Goal: Find specific page/section: Find specific page/section

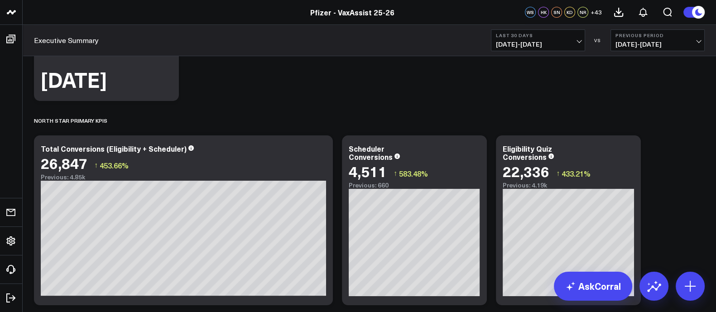
scroll to position [173, 0]
click at [346, 13] on link "Pfizer - VaxAssist 25-26" at bounding box center [352, 12] width 84 height 10
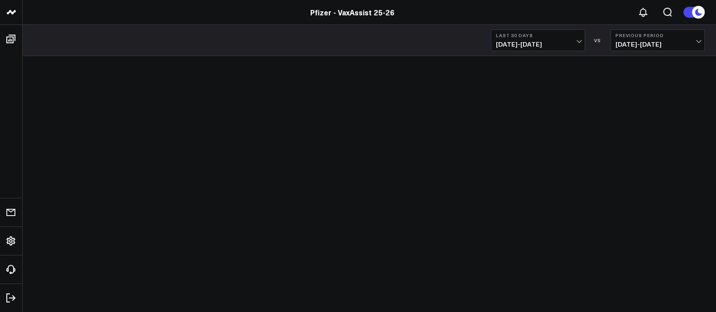
click at [12, 10] on icon at bounding box center [11, 12] width 11 height 11
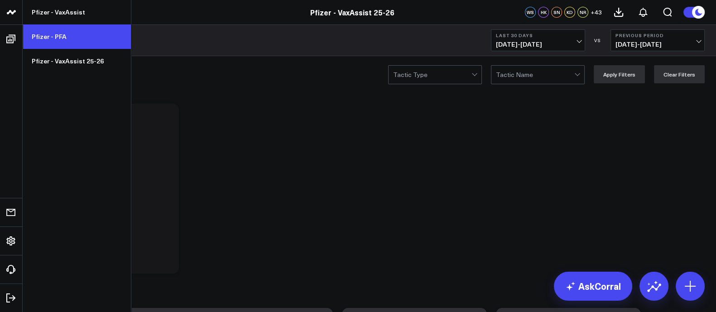
click at [51, 35] on link "Pfizer - PFA" at bounding box center [77, 36] width 108 height 24
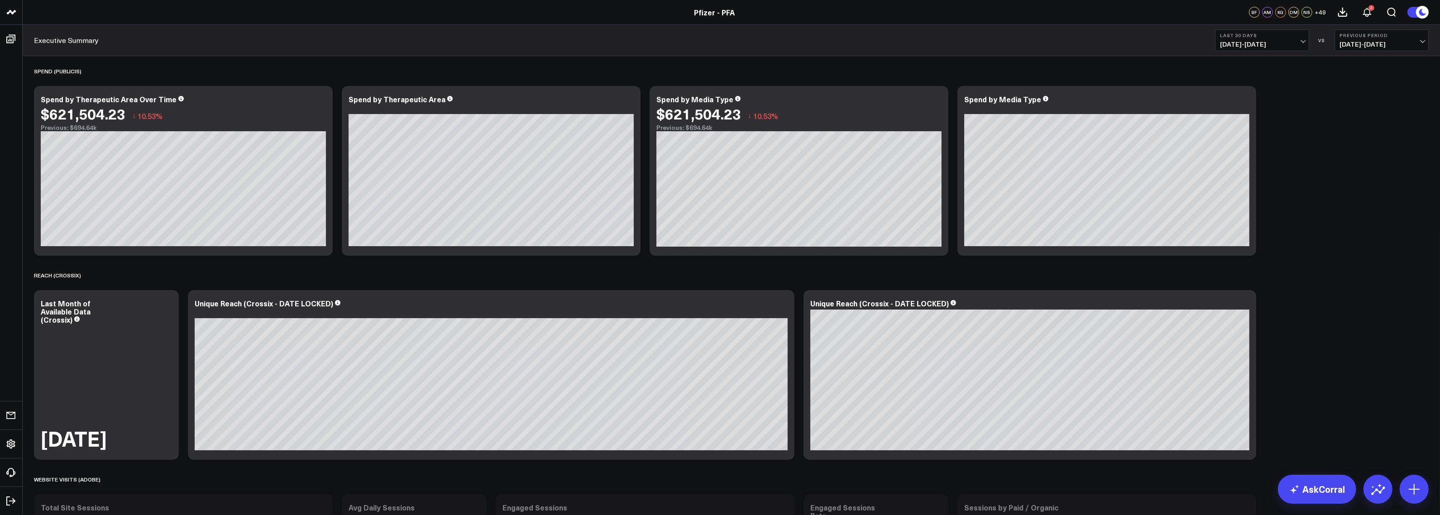
scroll to position [397, 0]
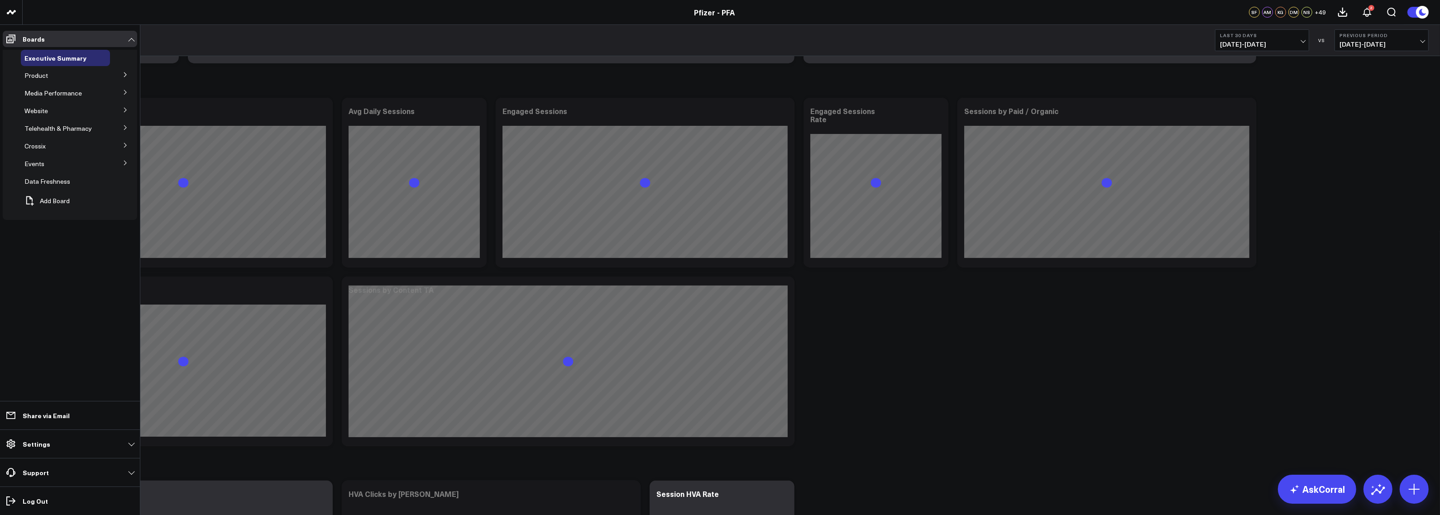
click at [125, 73] on icon at bounding box center [125, 74] width 5 height 5
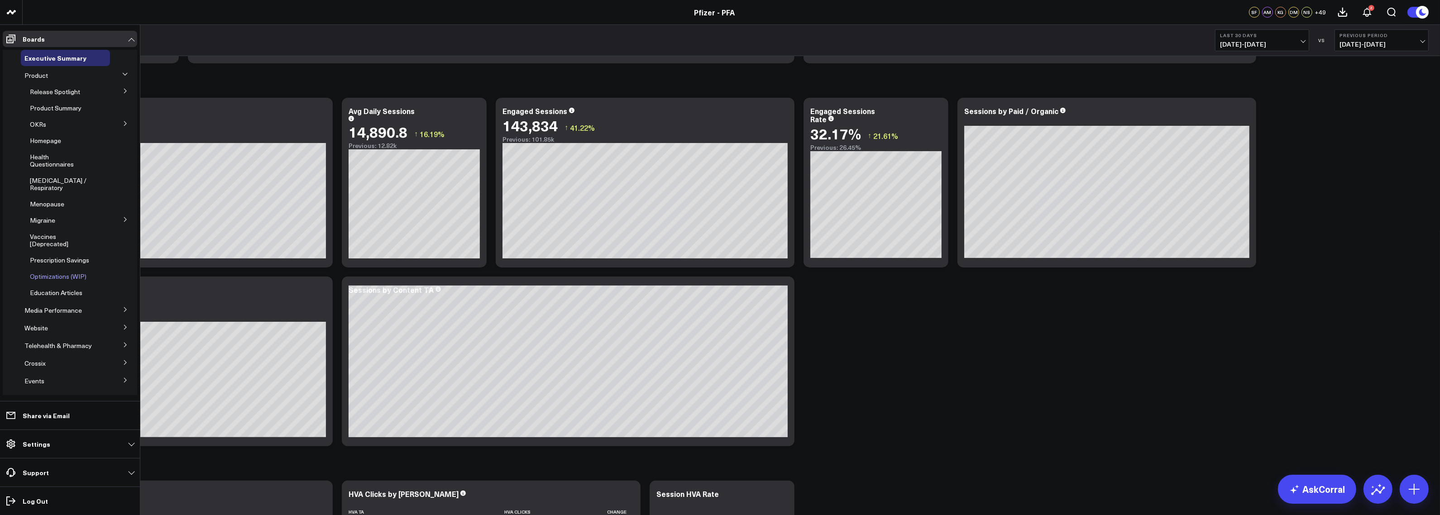
click at [83, 280] on span "Optimizations (WIP)" at bounding box center [58, 276] width 57 height 9
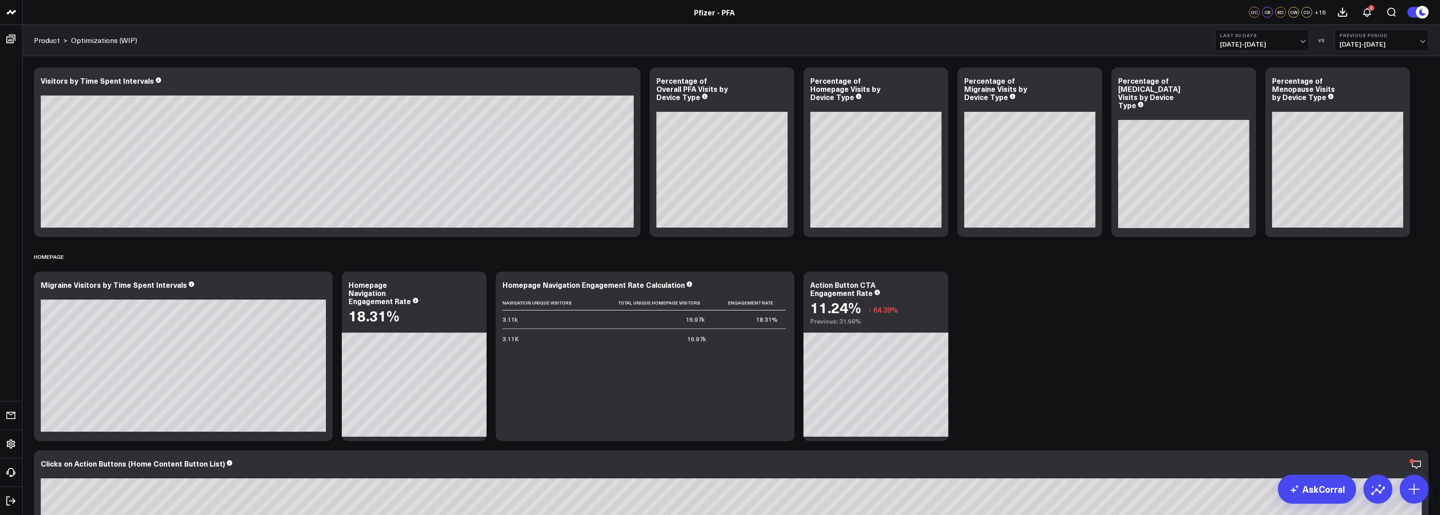
click at [715, 44] on span "[DATE] - [DATE]" at bounding box center [1262, 44] width 84 height 7
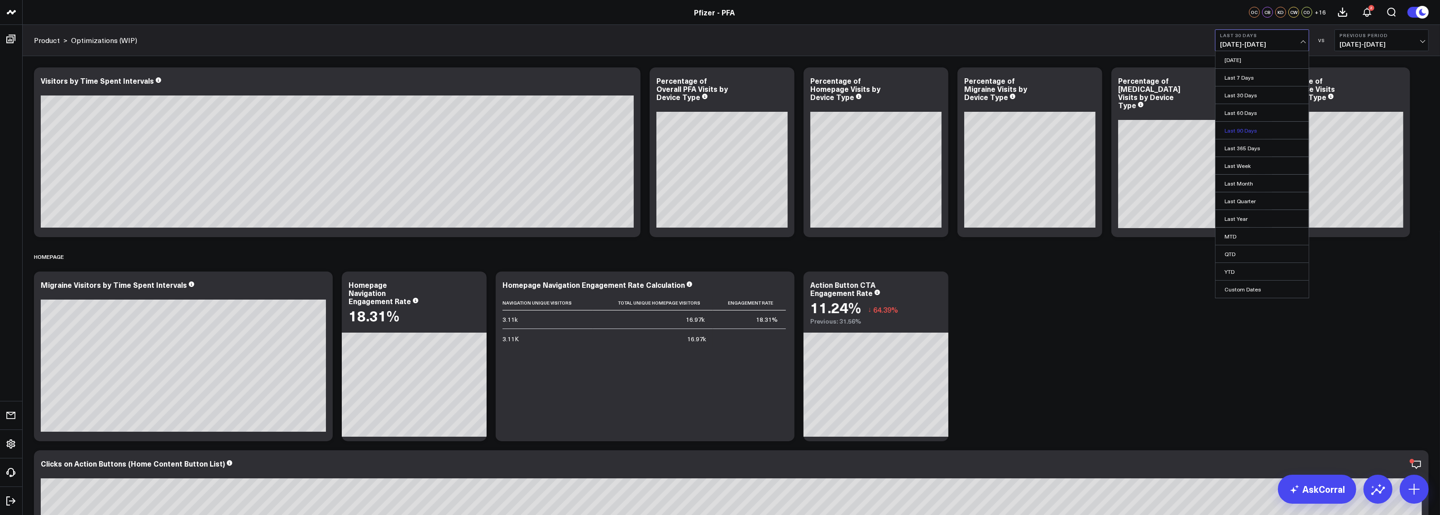
click at [715, 132] on link "Last 90 Days" at bounding box center [1261, 130] width 93 height 17
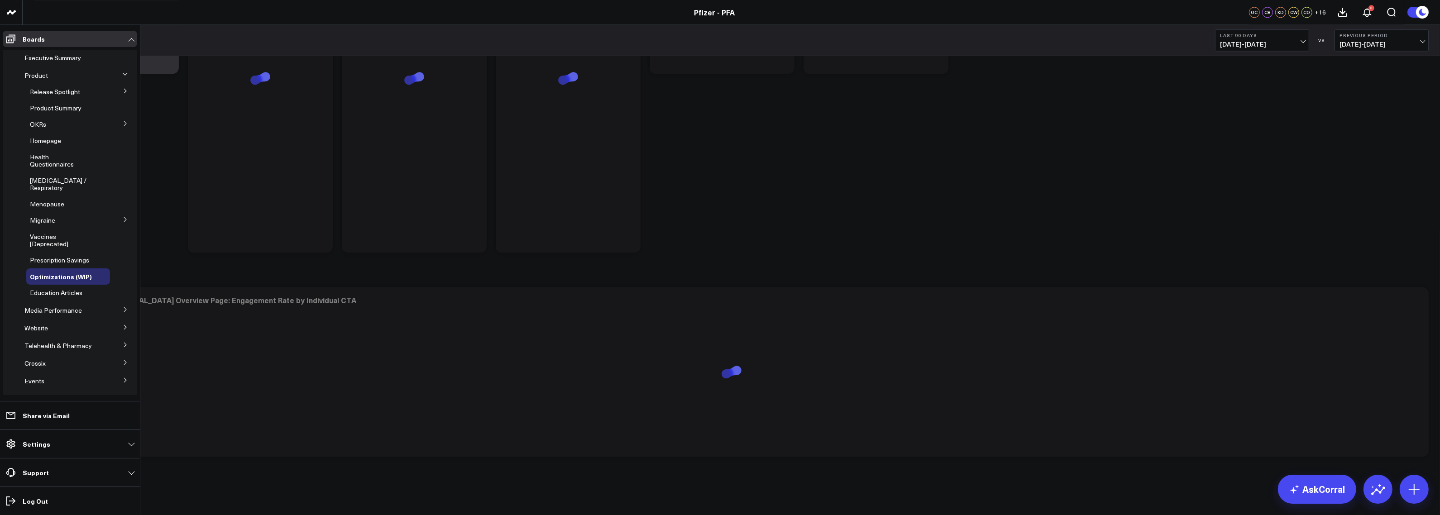
scroll to position [3640, 0]
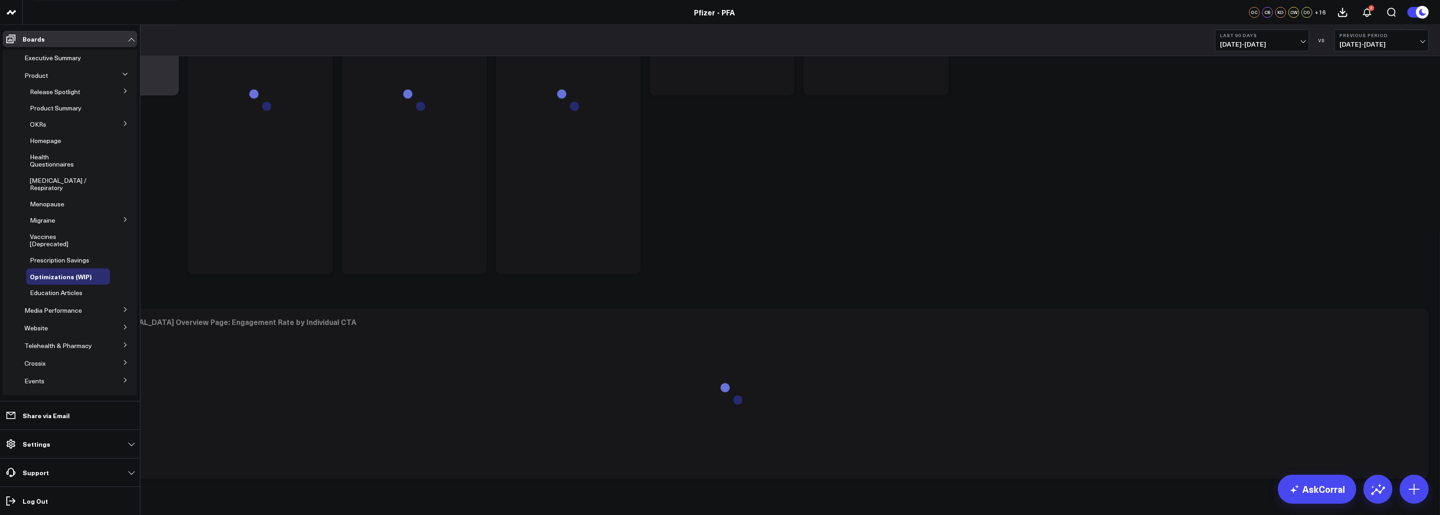
click at [123, 92] on icon at bounding box center [125, 90] width 5 height 5
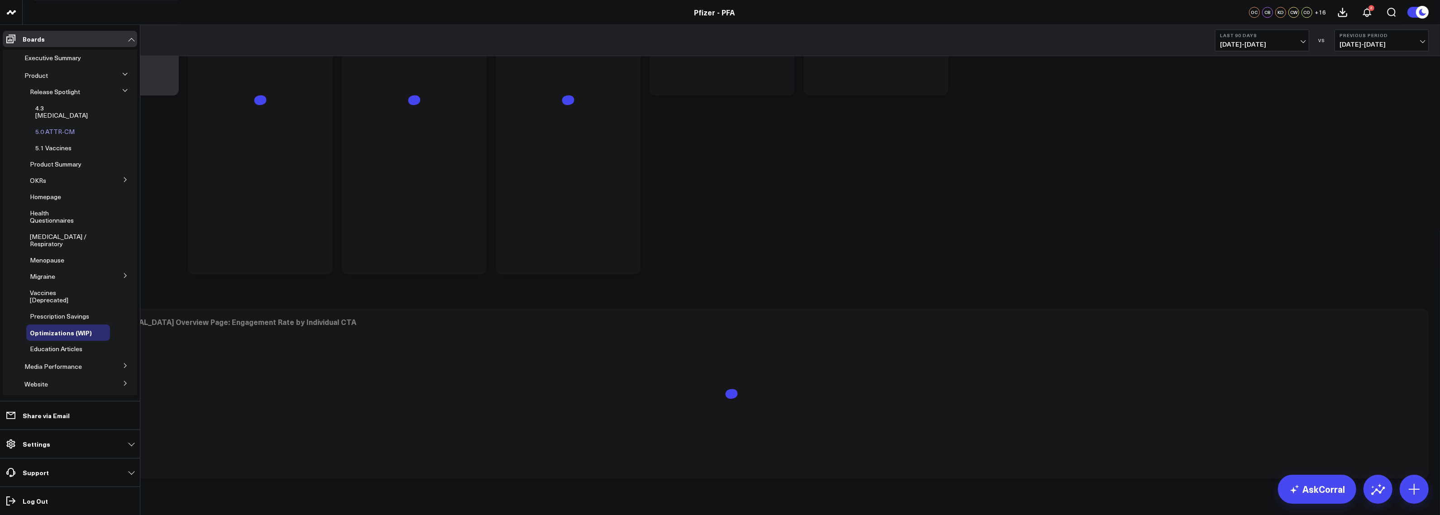
click at [57, 127] on span "5.0 ATTR-CM" at bounding box center [54, 131] width 39 height 9
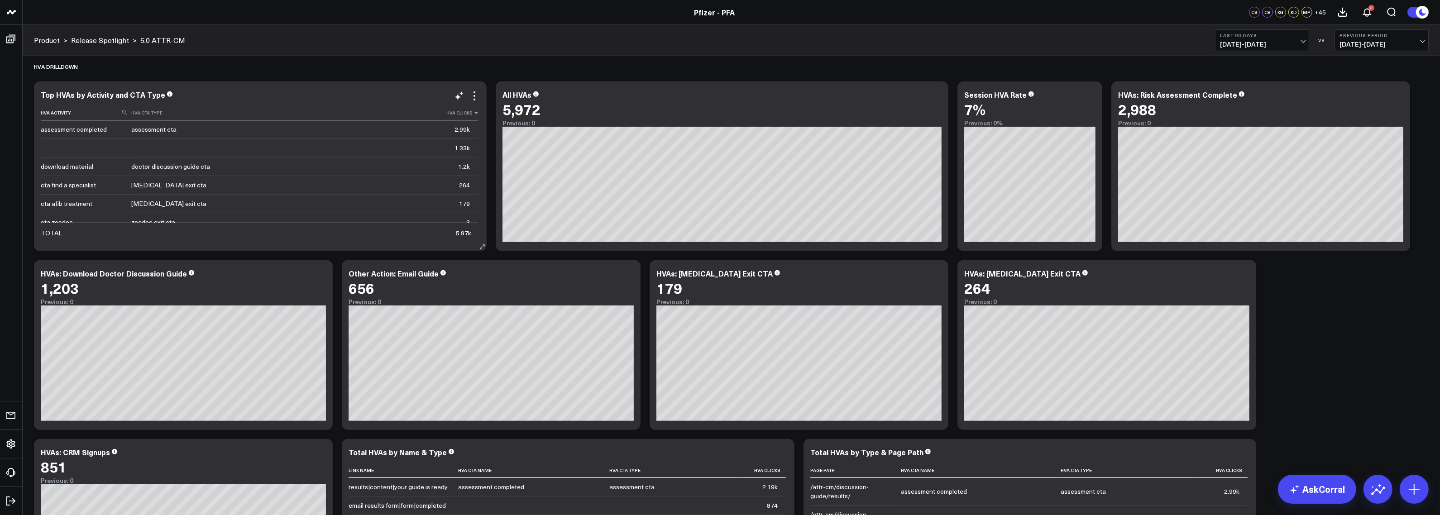
click at [473, 115] on icon at bounding box center [476, 112] width 7 height 5
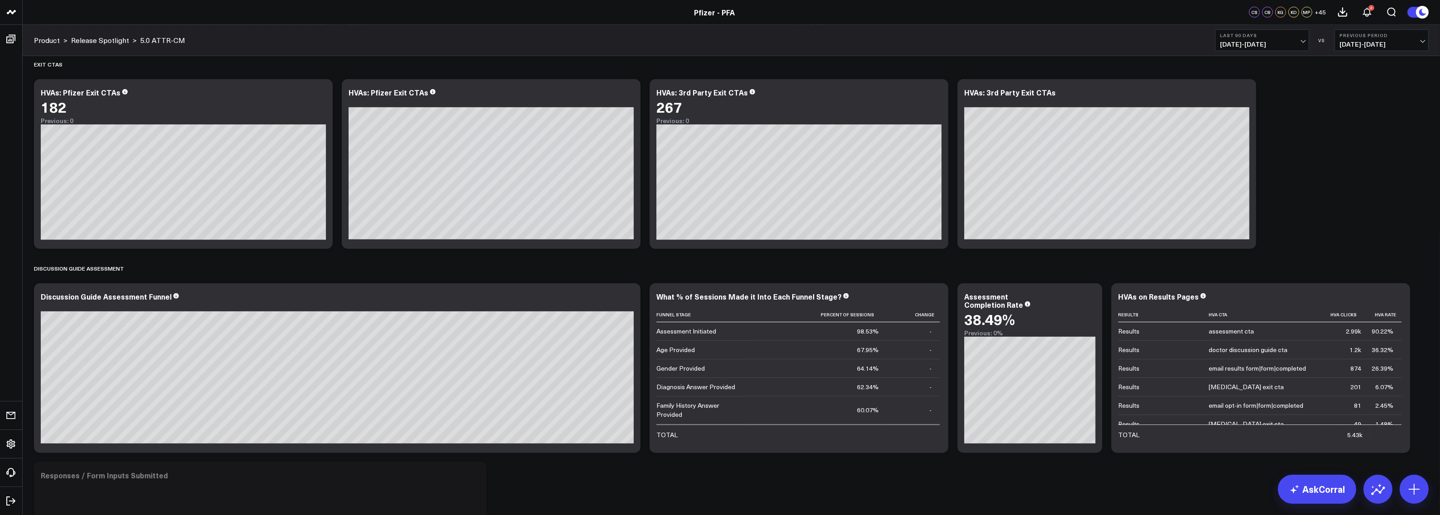
scroll to position [1495, 0]
click at [715, 311] on icon at bounding box center [877, 313] width 7 height 5
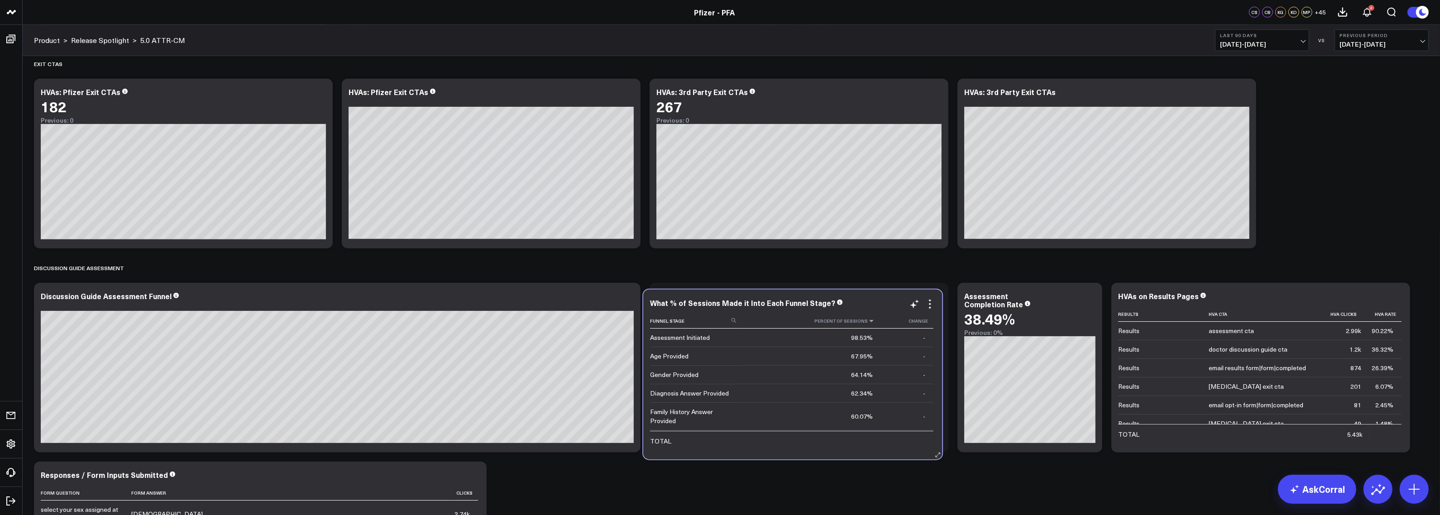
click at [715, 311] on icon at bounding box center [871, 320] width 7 height 5
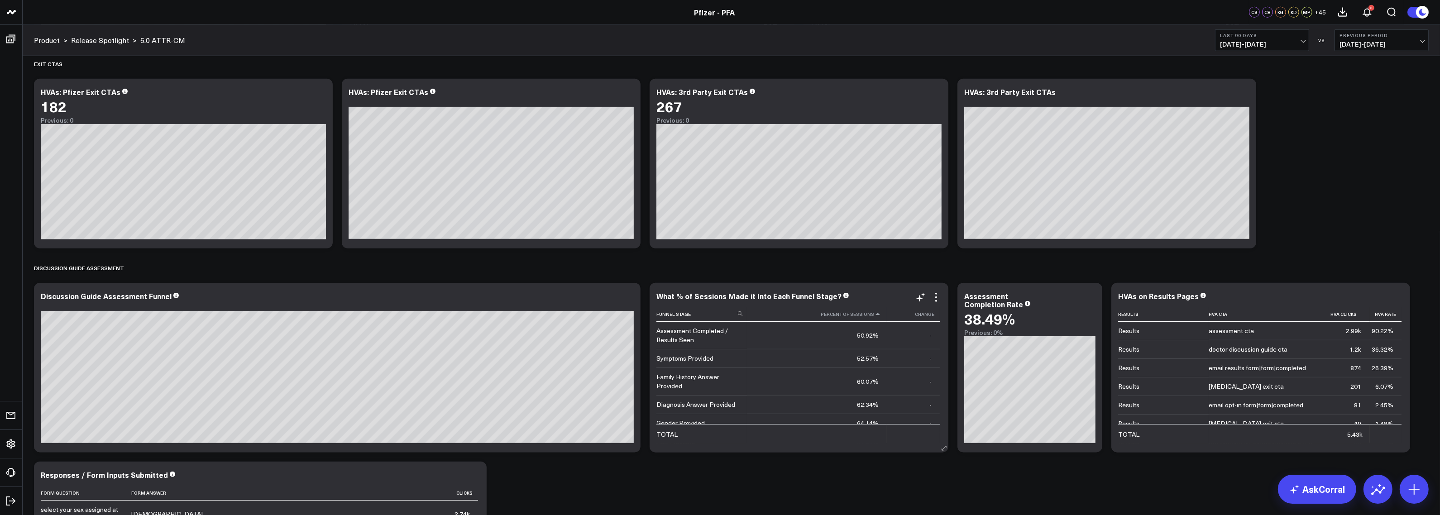
click at [715, 311] on icon at bounding box center [877, 313] width 7 height 5
